Goal: Communication & Community: Participate in discussion

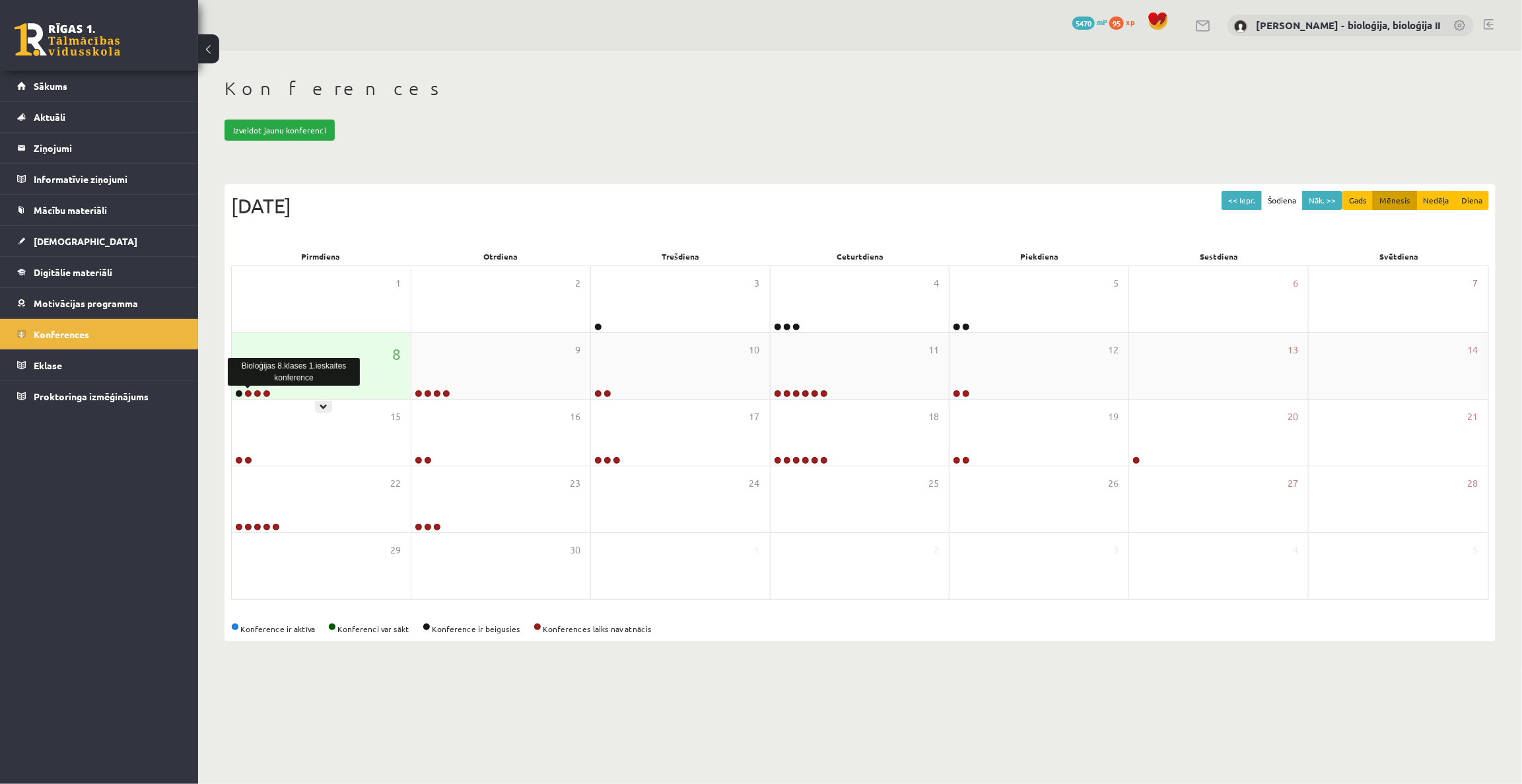
click at [248, 393] on link at bounding box center [248, 394] width 8 height 8
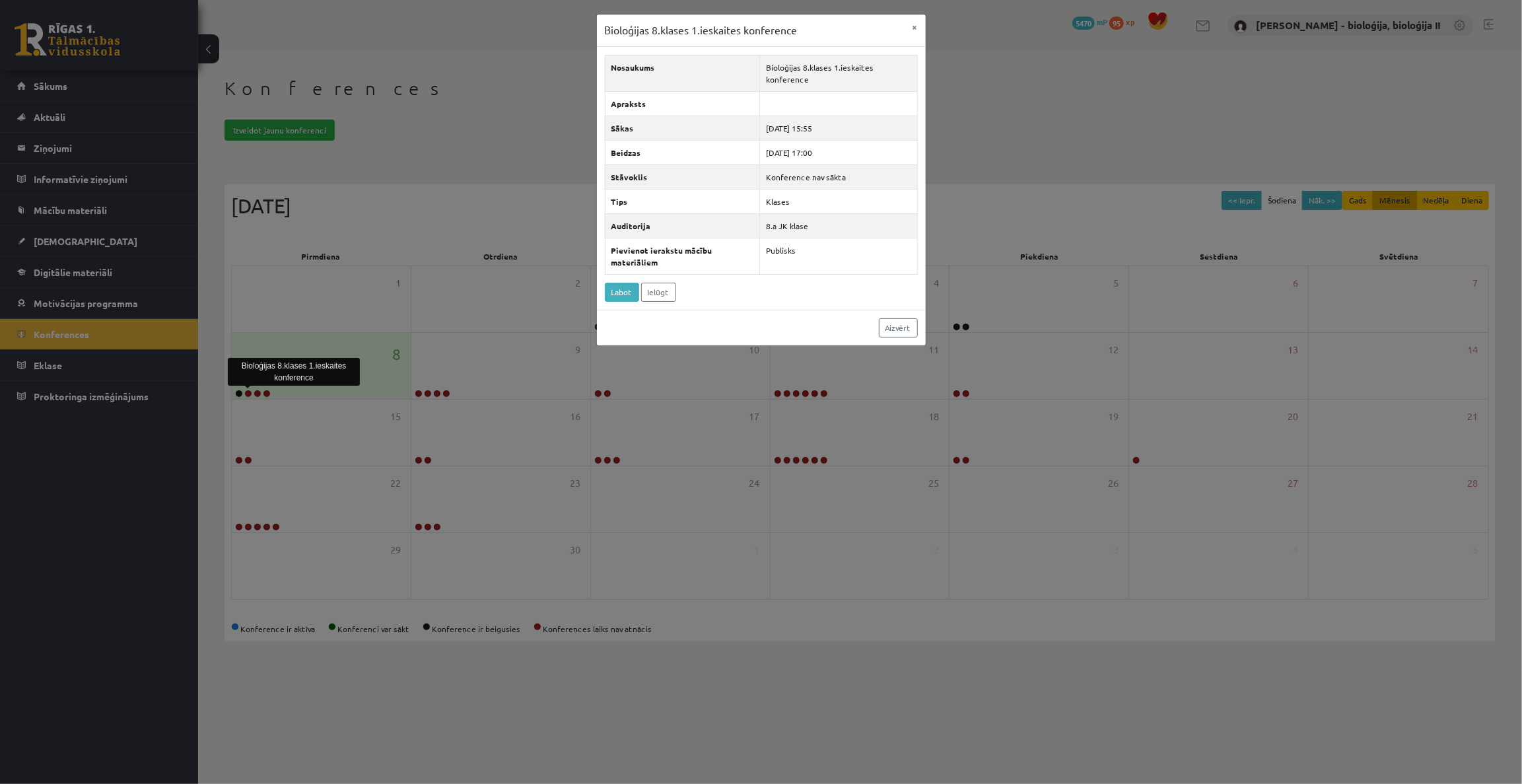
click at [268, 391] on div "Bioloģijas 8.klases 1.ieskaites konference × Nosaukums Bioloģijas 8.klases 1.ie…" at bounding box center [761, 392] width 1522 height 784
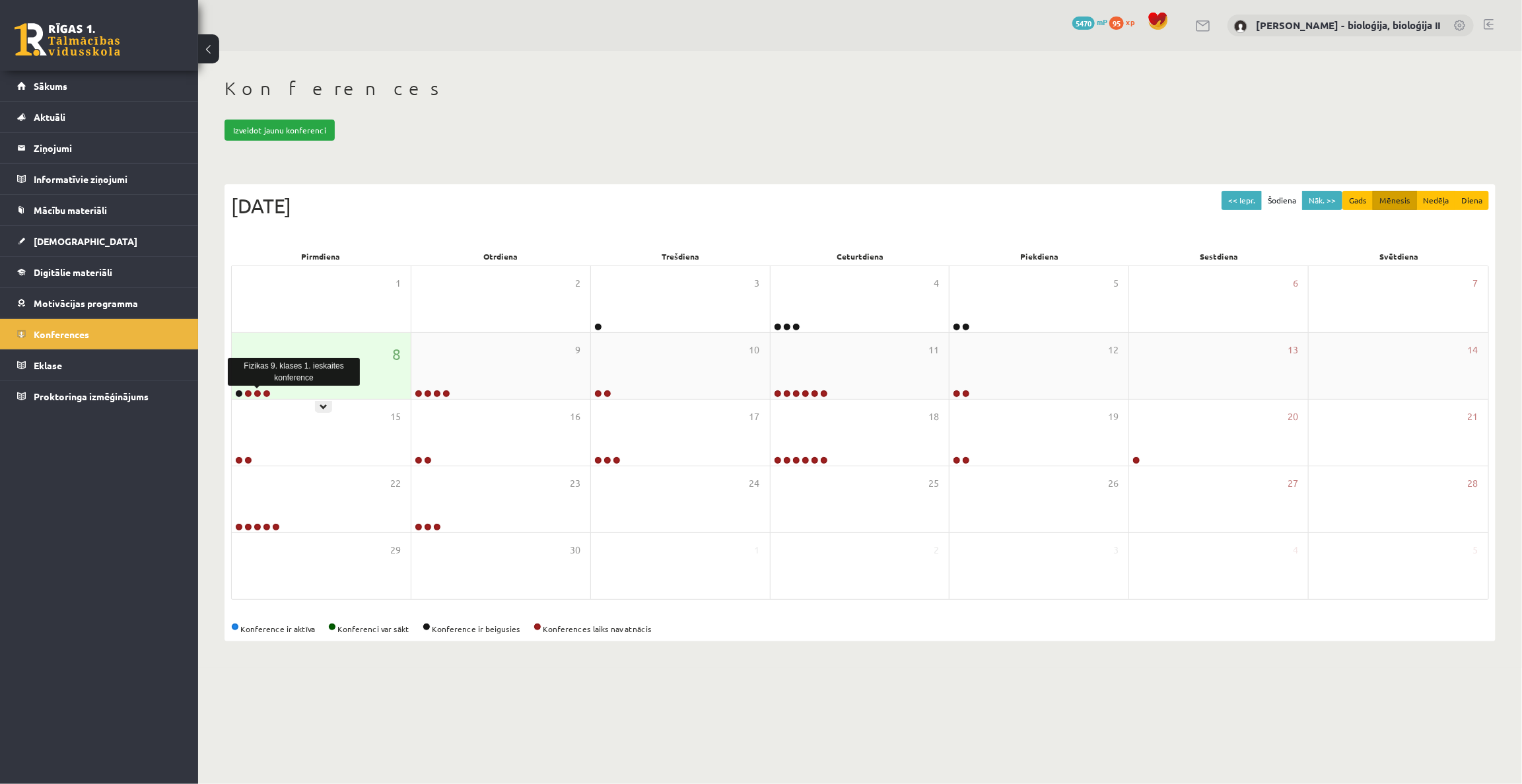
click at [257, 392] on link at bounding box center [258, 394] width 8 height 8
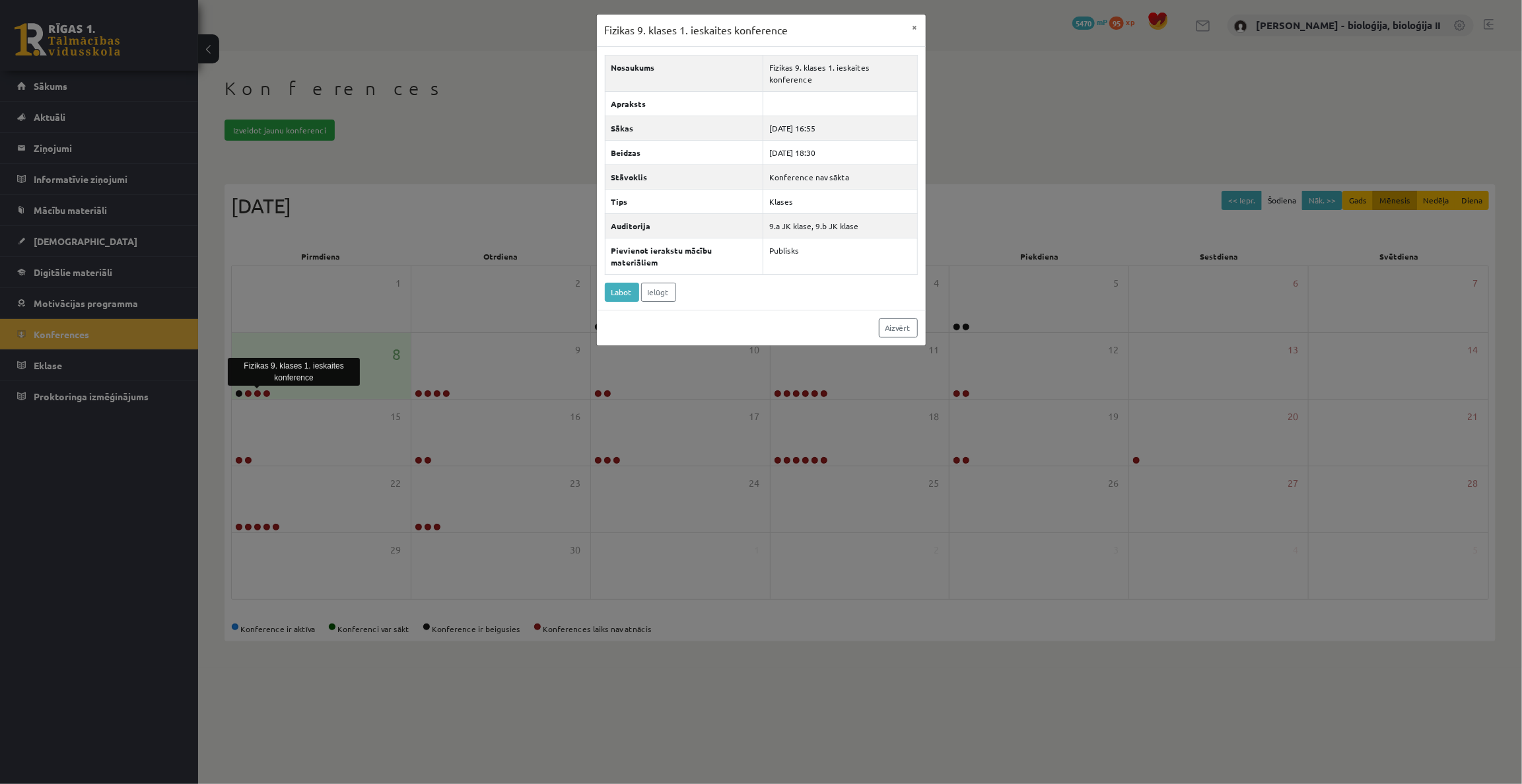
click at [280, 410] on div "Fizikas 9. klases 1. ieskaites konference × Nosaukums Fizikas 9. klases 1. iesk…" at bounding box center [761, 392] width 1522 height 784
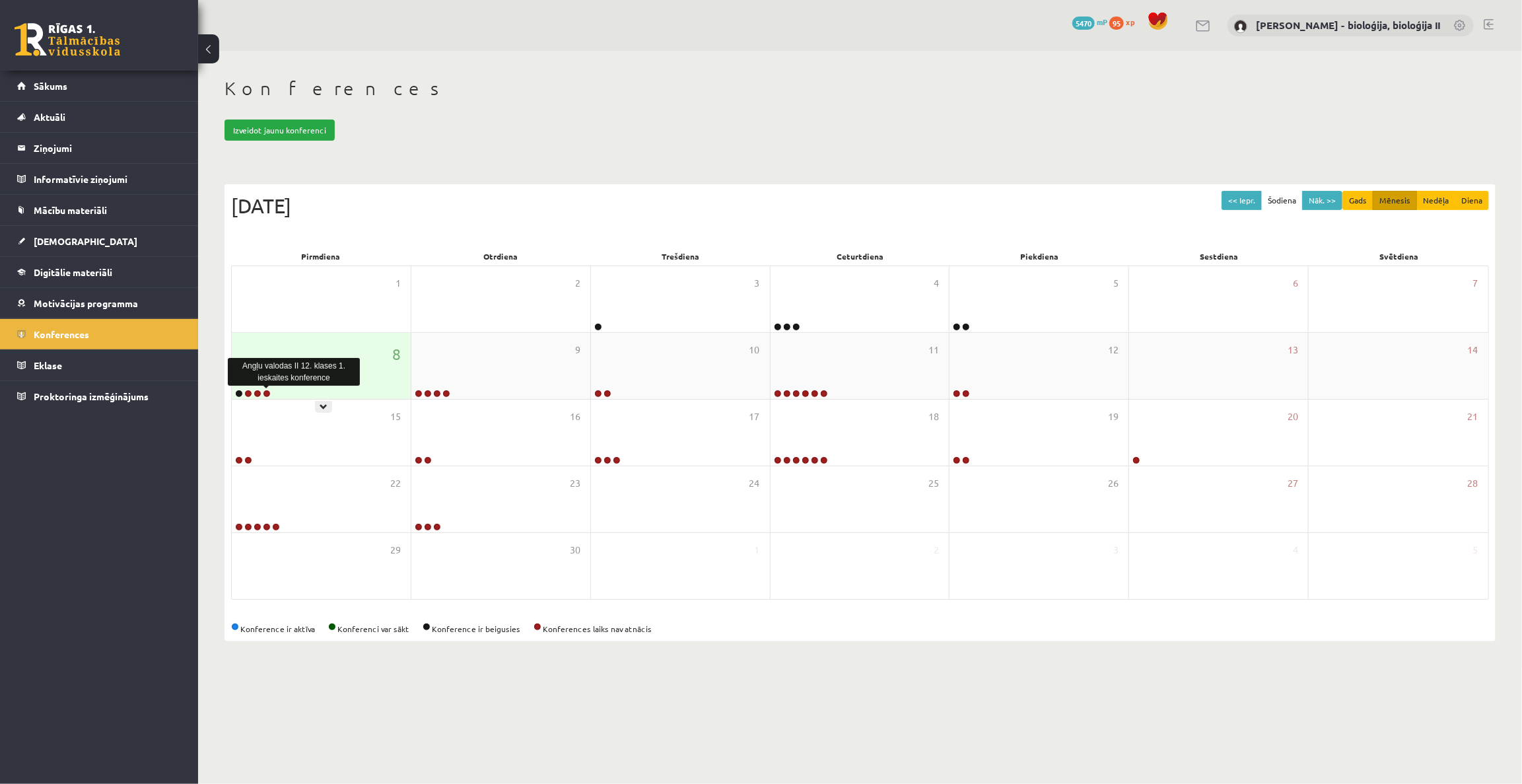
click at [265, 394] on link at bounding box center [267, 394] width 8 height 8
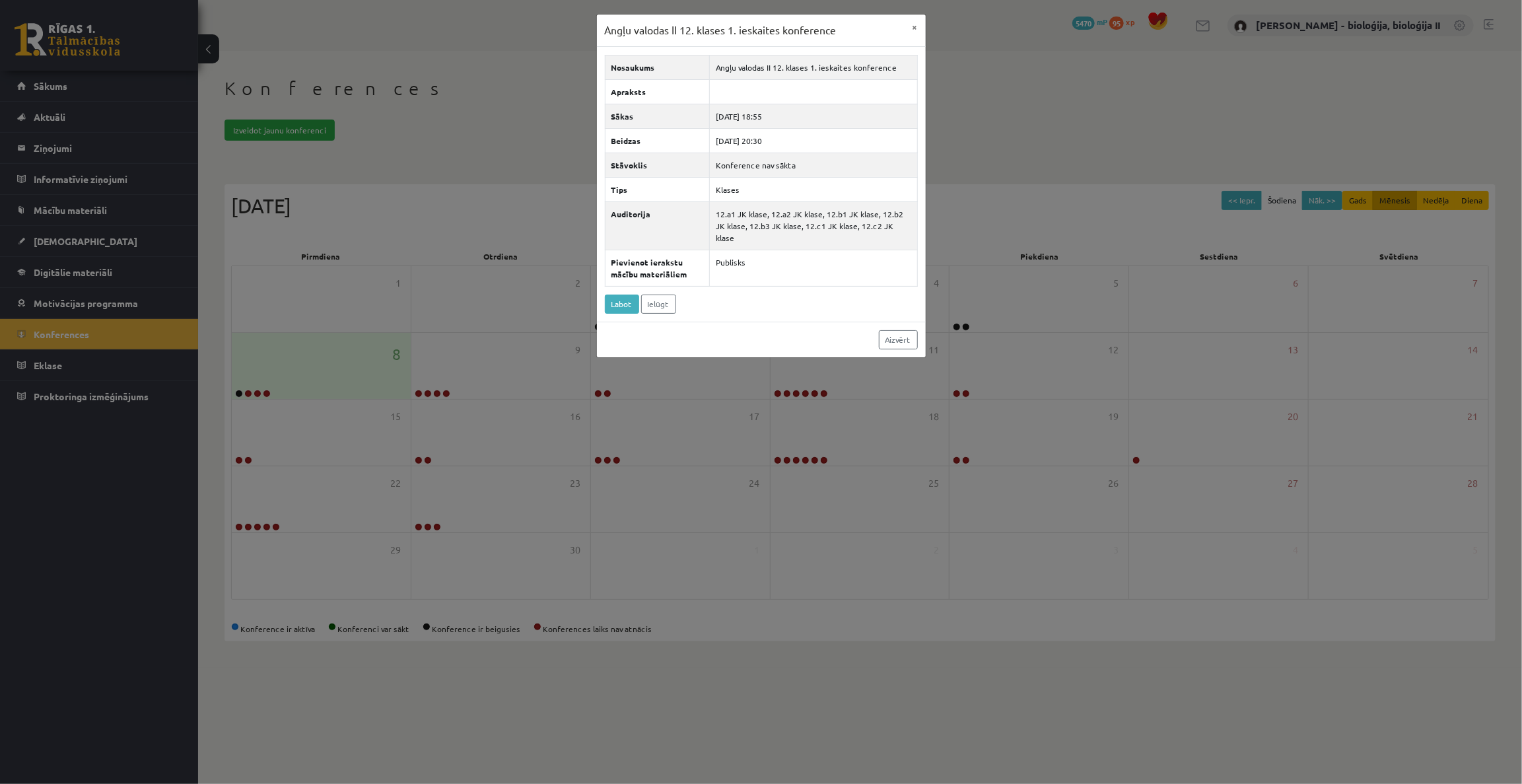
click at [498, 118] on div "Angļu valodas II 12. klases 1. ieskaites konference × Nosaukums Angļu valodas I…" at bounding box center [761, 392] width 1522 height 784
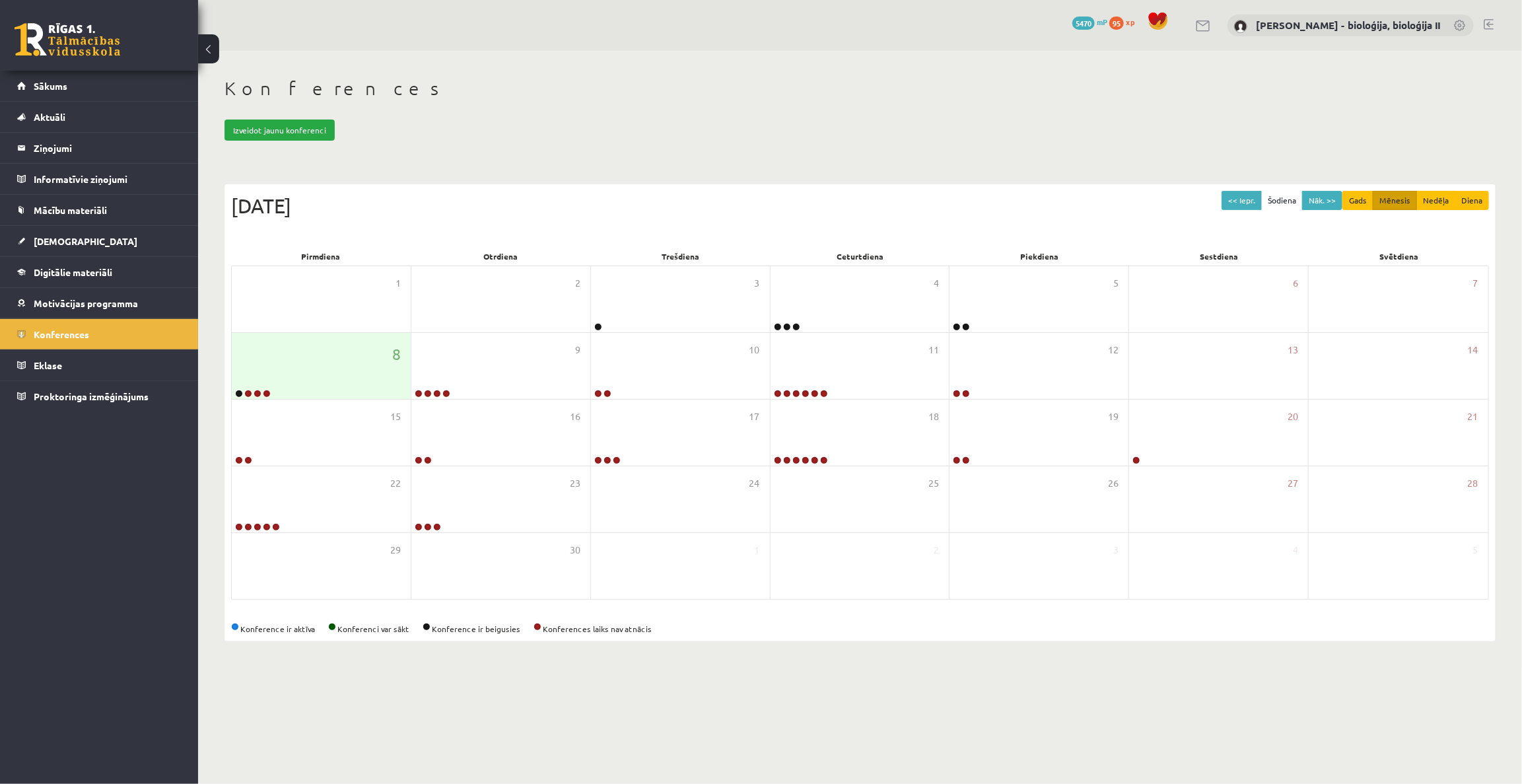
click at [845, 645] on div "Konferences Izveidot jaunu konferenci << Iepr. Šodiena Nāk. >> Gads Mēnesis Ned…" at bounding box center [860, 359] width 1324 height 617
click at [248, 394] on link at bounding box center [248, 394] width 8 height 8
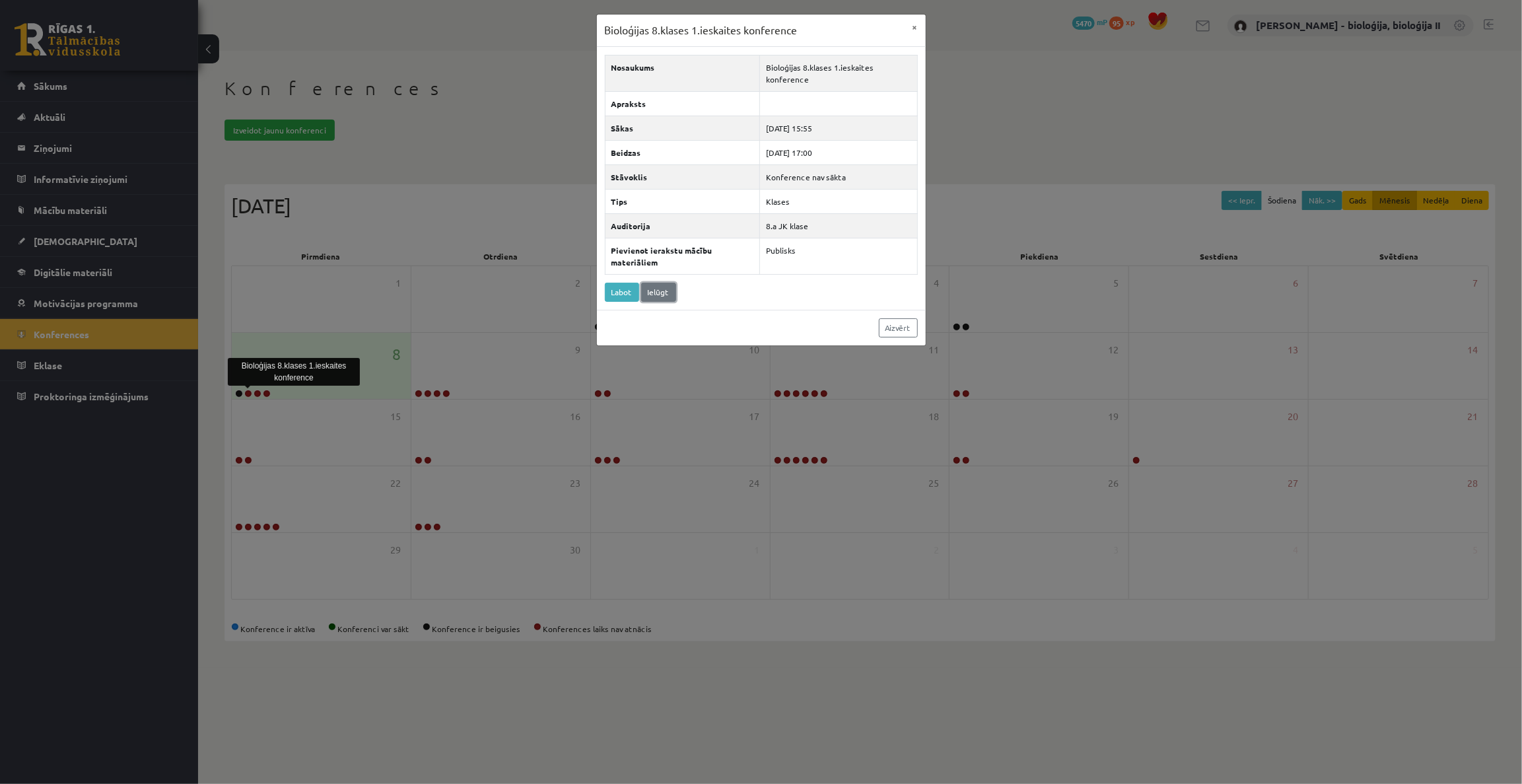
click at [663, 290] on link "Ielūgt" at bounding box center [658, 292] width 35 height 19
click at [913, 25] on button "×" at bounding box center [915, 27] width 21 height 25
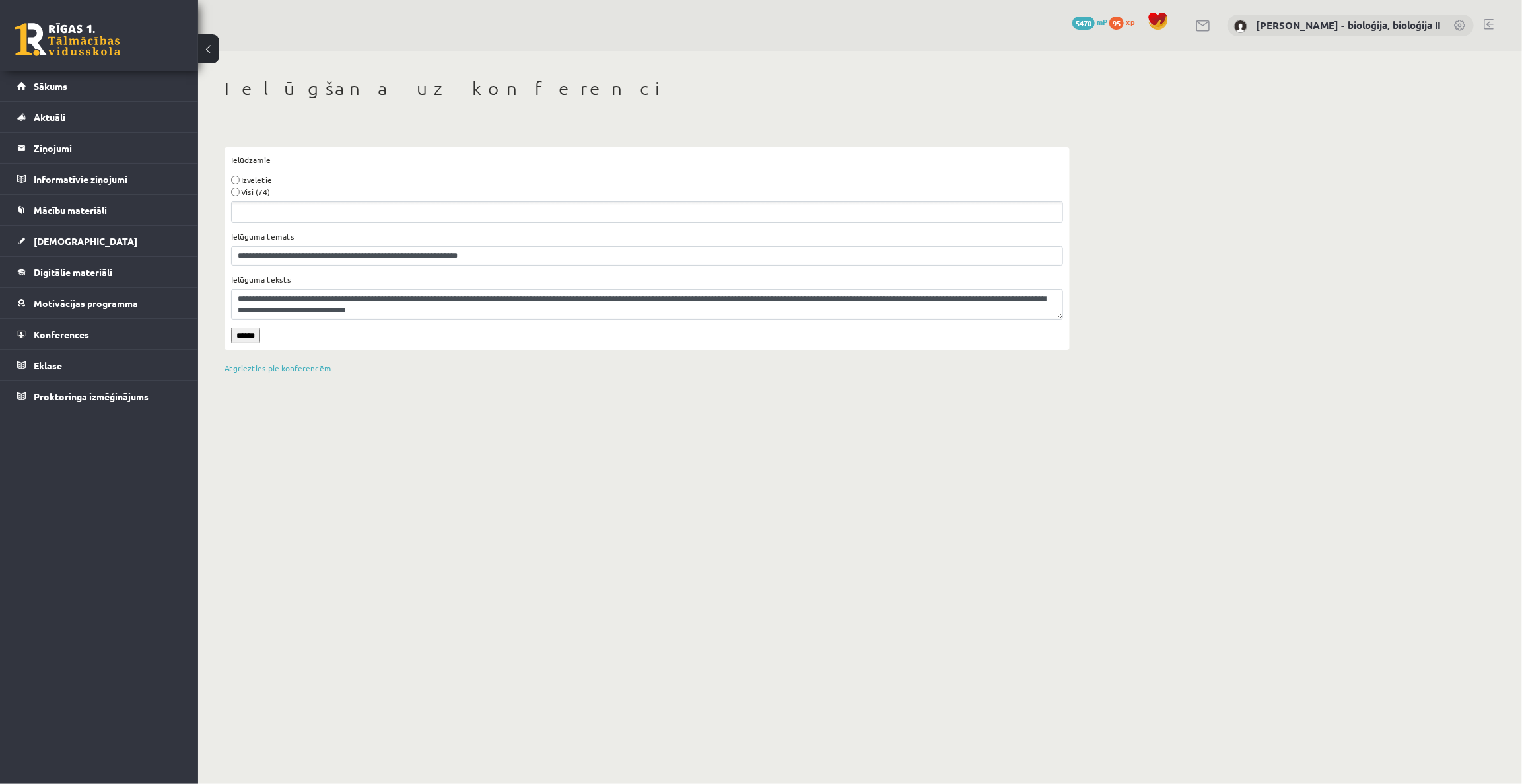
click at [255, 190] on label "Visi (74)" at bounding box center [255, 191] width 29 height 12
click at [250, 337] on input "******" at bounding box center [246, 335] width 29 height 16
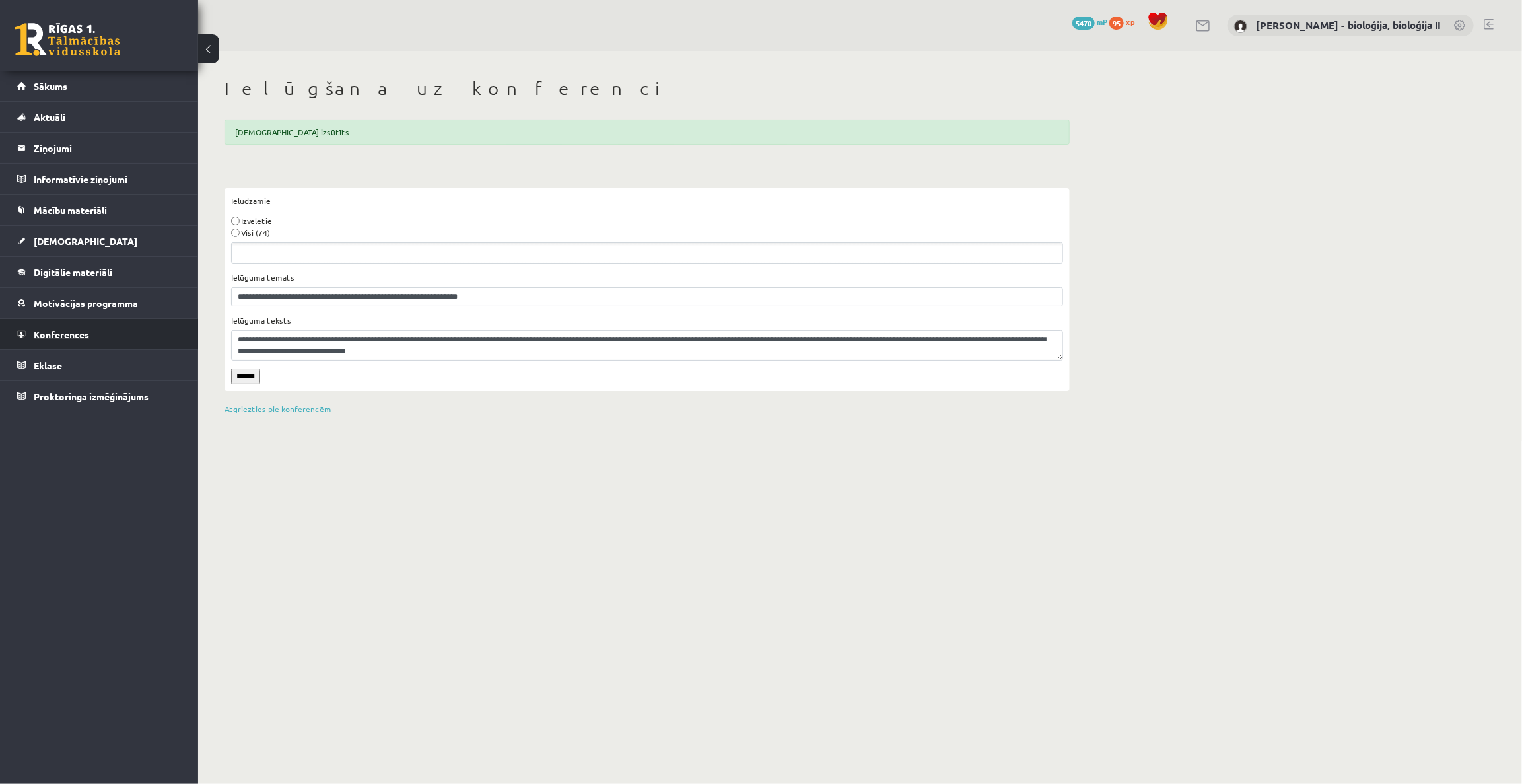
click at [108, 335] on link "Konferences" at bounding box center [99, 334] width 165 height 31
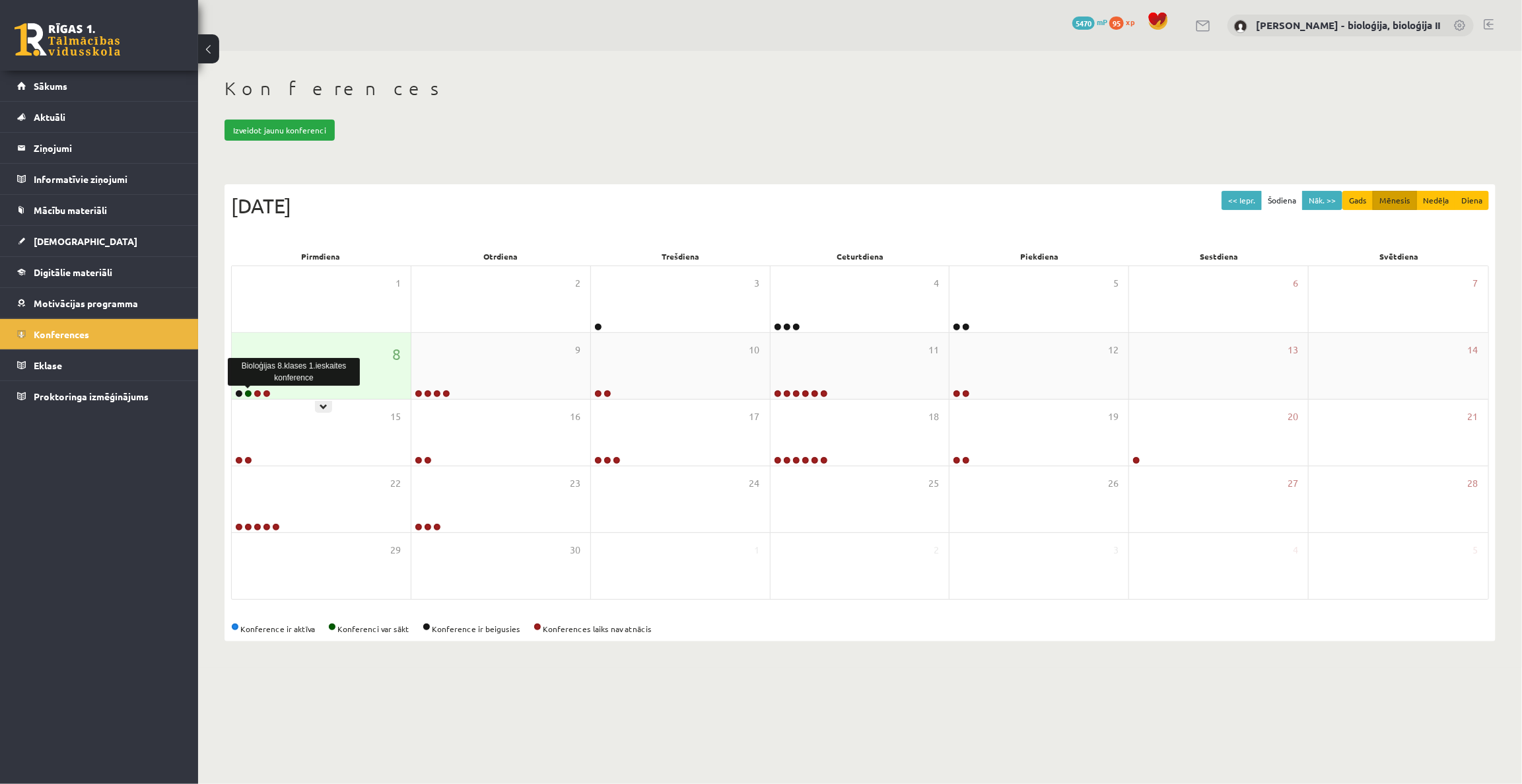
click at [248, 394] on link at bounding box center [248, 394] width 8 height 8
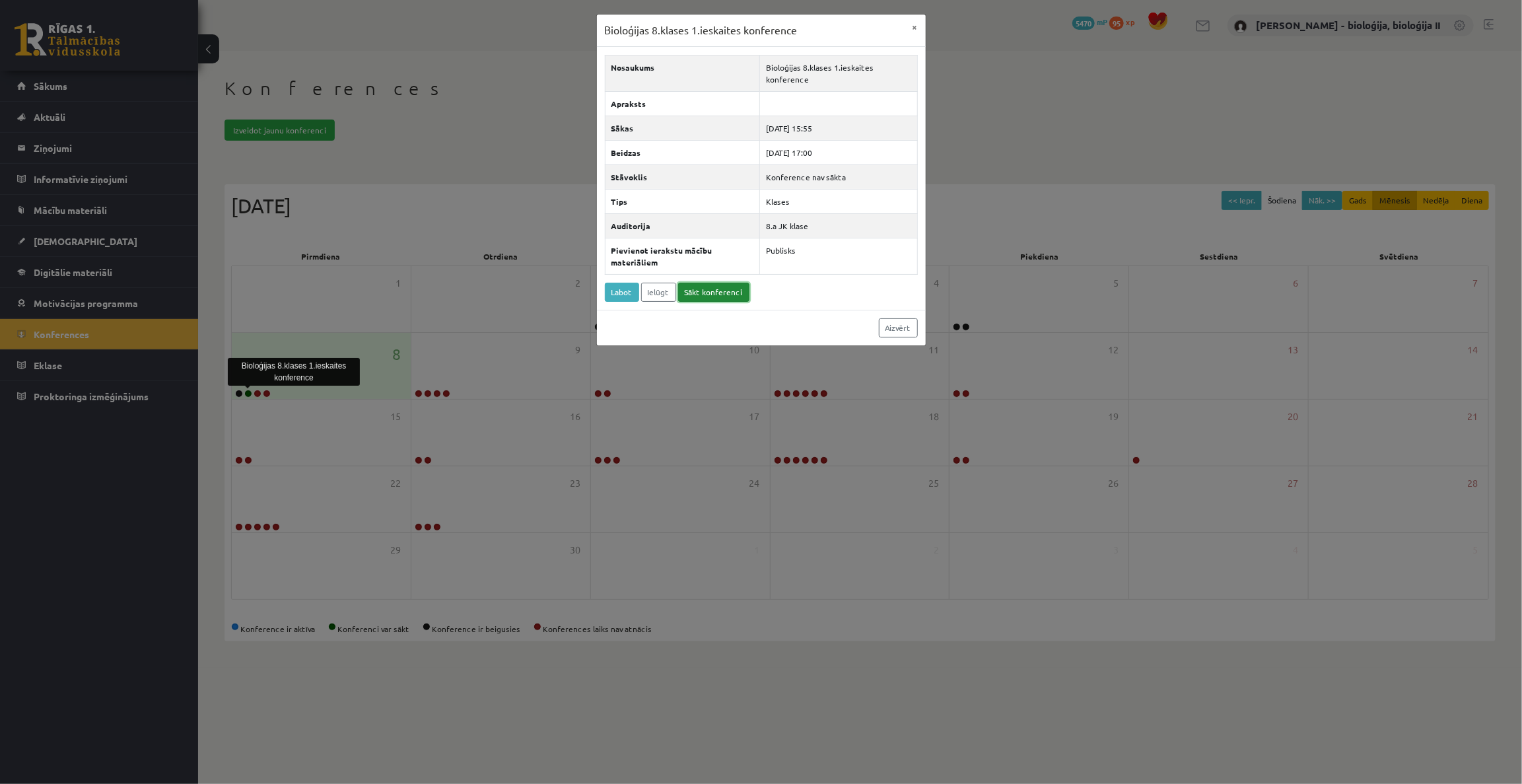
click at [710, 293] on link "Sākt konferenci" at bounding box center [713, 292] width 71 height 19
